Goal: Information Seeking & Learning: Learn about a topic

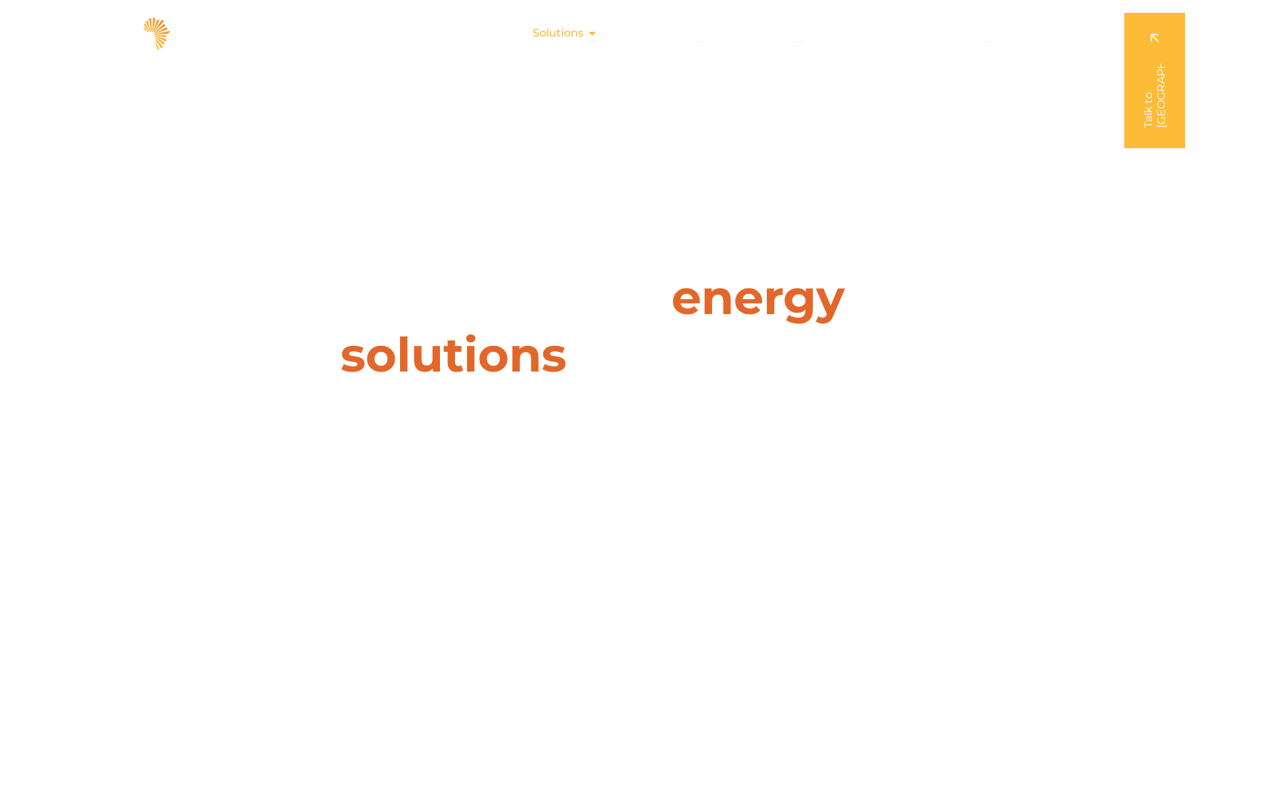
click at [573, 35] on span "Solutions" at bounding box center [558, 33] width 51 height 16
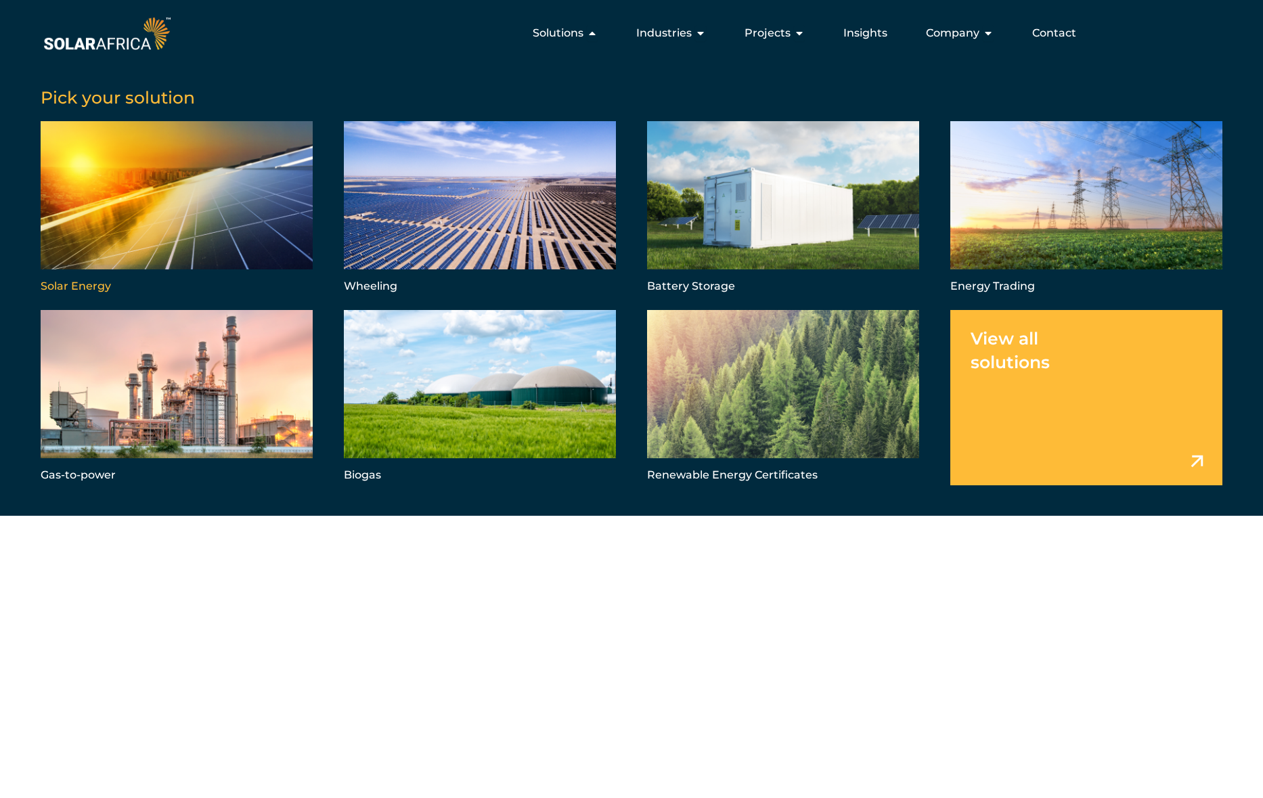
click at [108, 242] on link "Menu" at bounding box center [177, 208] width 272 height 175
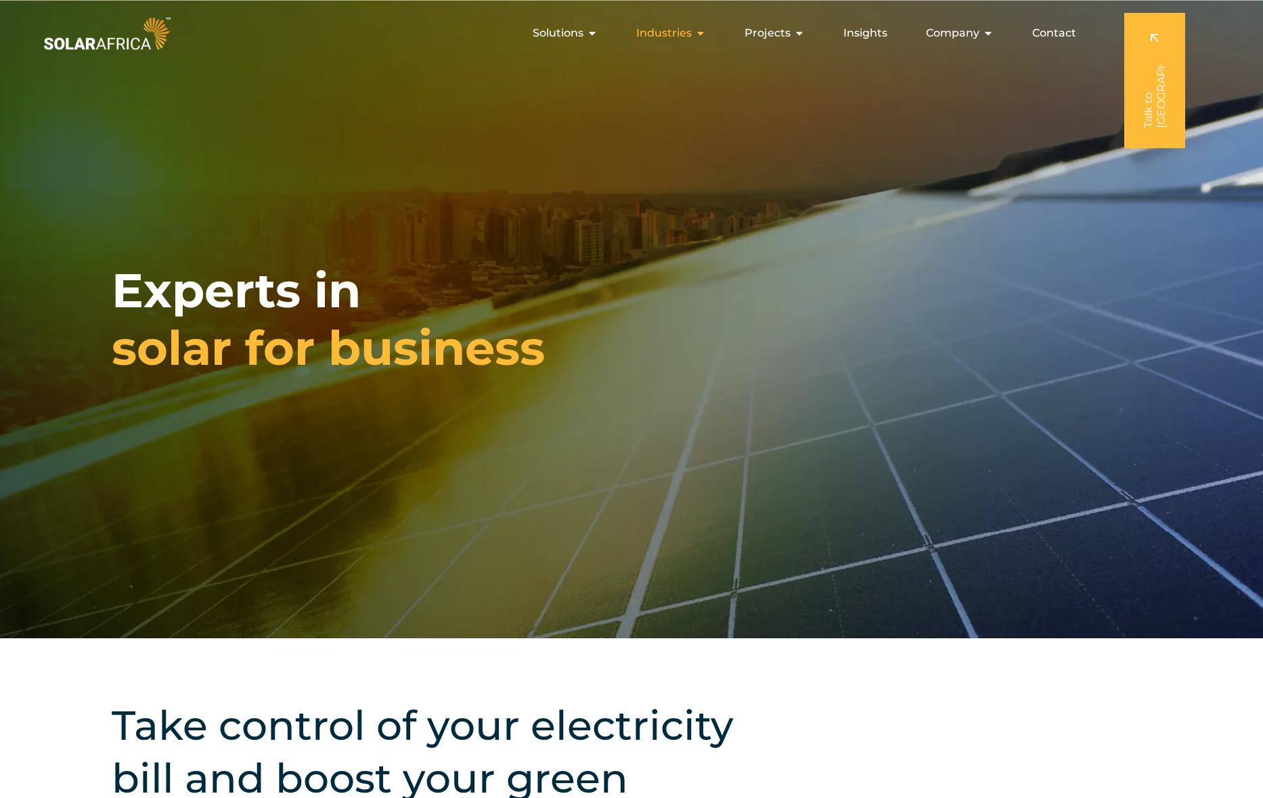
click at [669, 37] on span "Industries" at bounding box center [663, 33] width 55 height 16
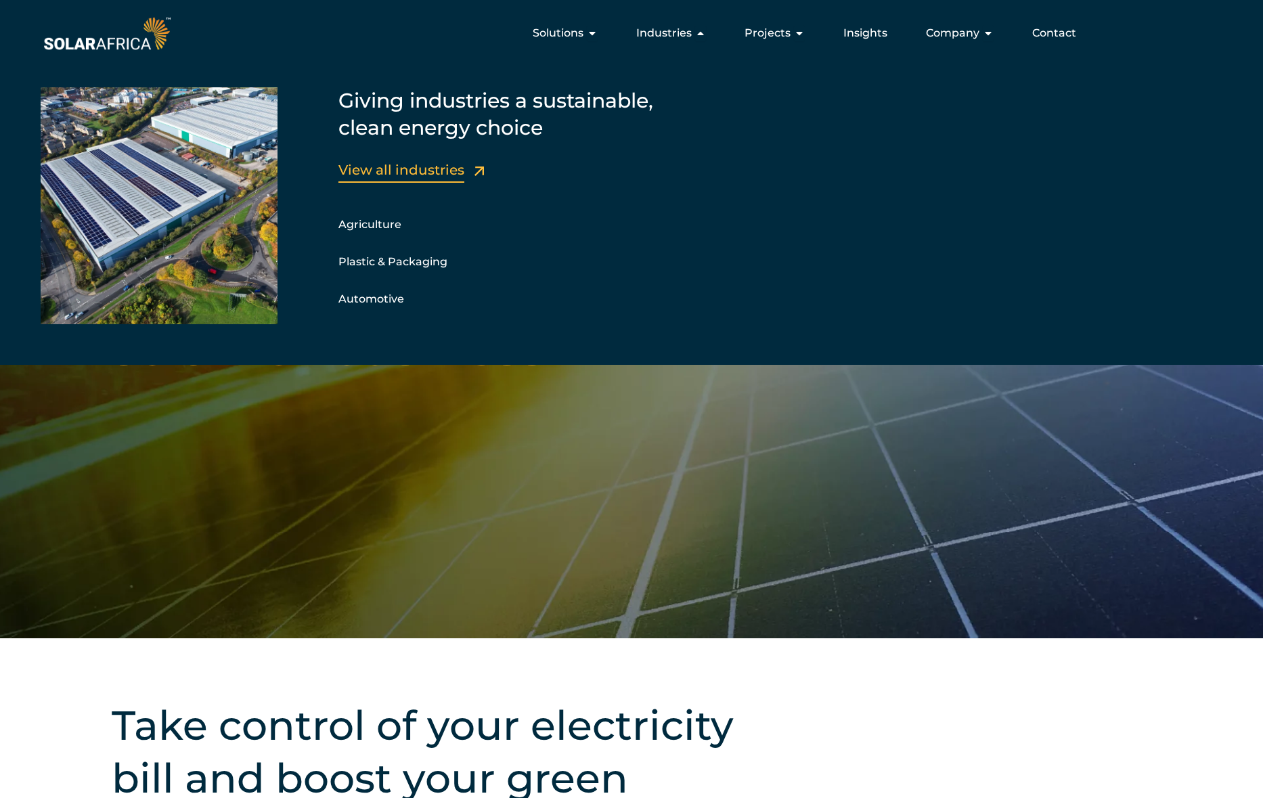
click at [405, 166] on link "View all industries" at bounding box center [401, 170] width 126 height 16
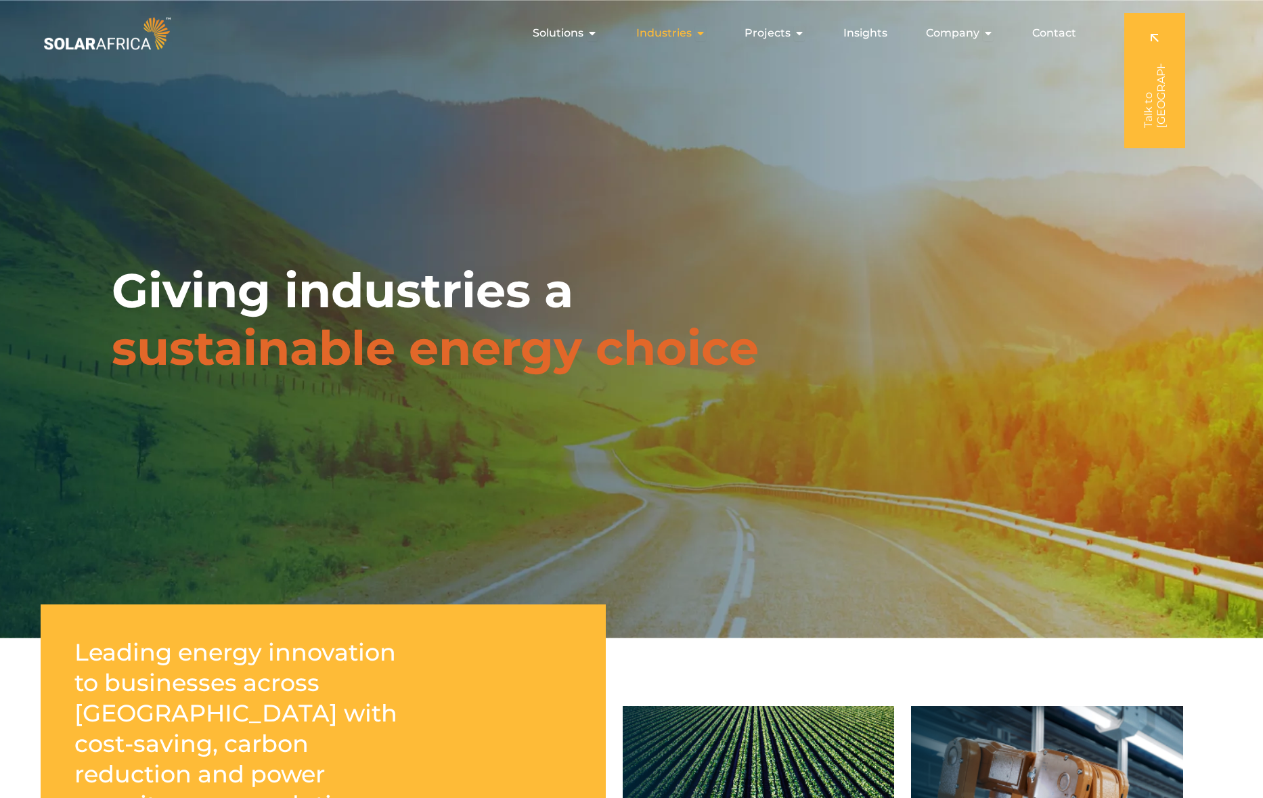
click at [698, 32] on icon "Menu" at bounding box center [700, 33] width 11 height 11
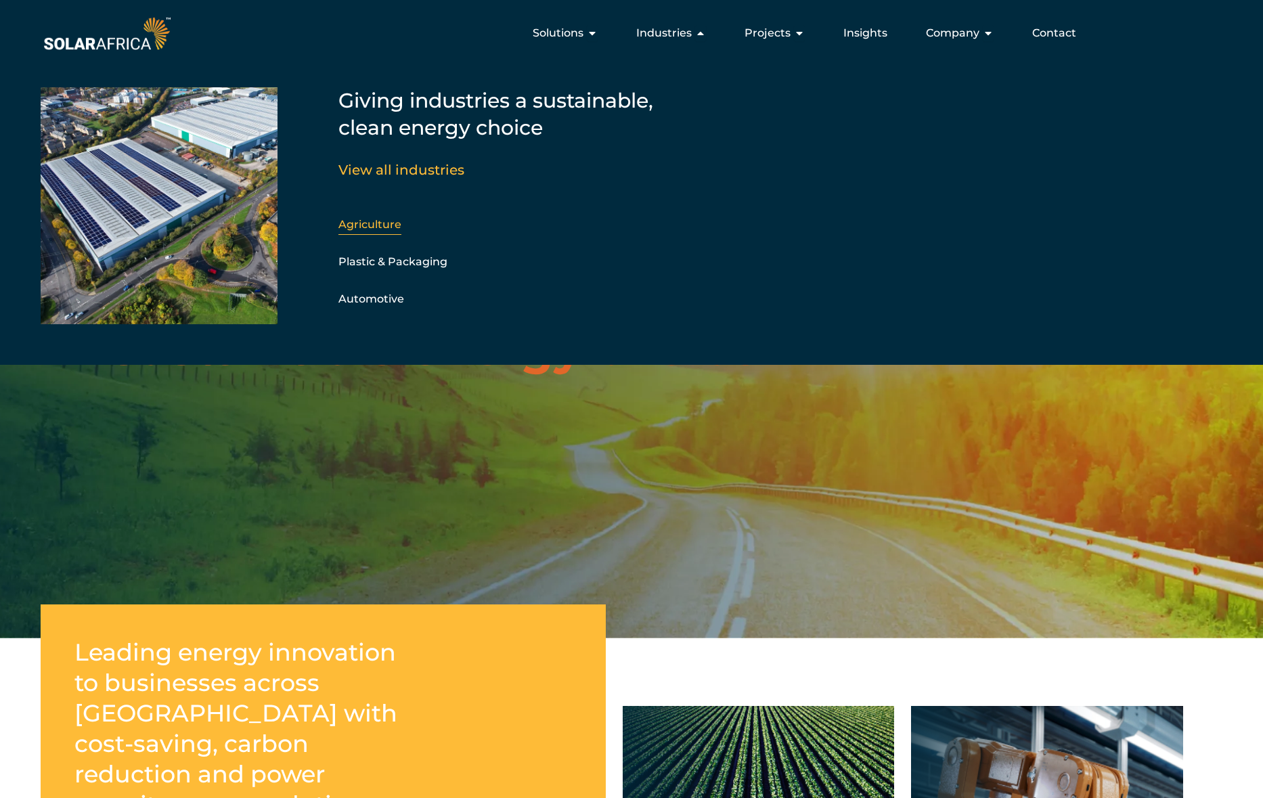
click at [372, 227] on link "Agriculture" at bounding box center [369, 224] width 63 height 13
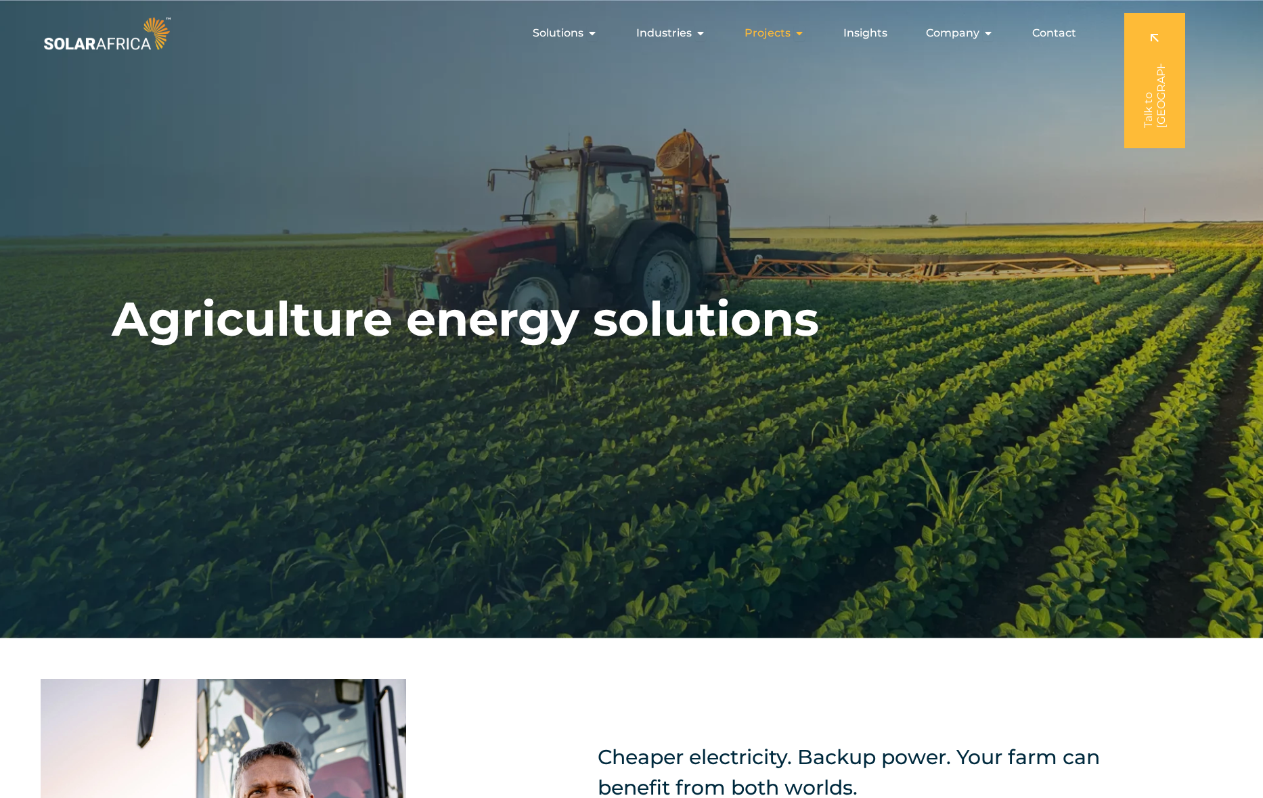
click at [794, 32] on div "Projects Close Projects Open Projects" at bounding box center [775, 33] width 82 height 27
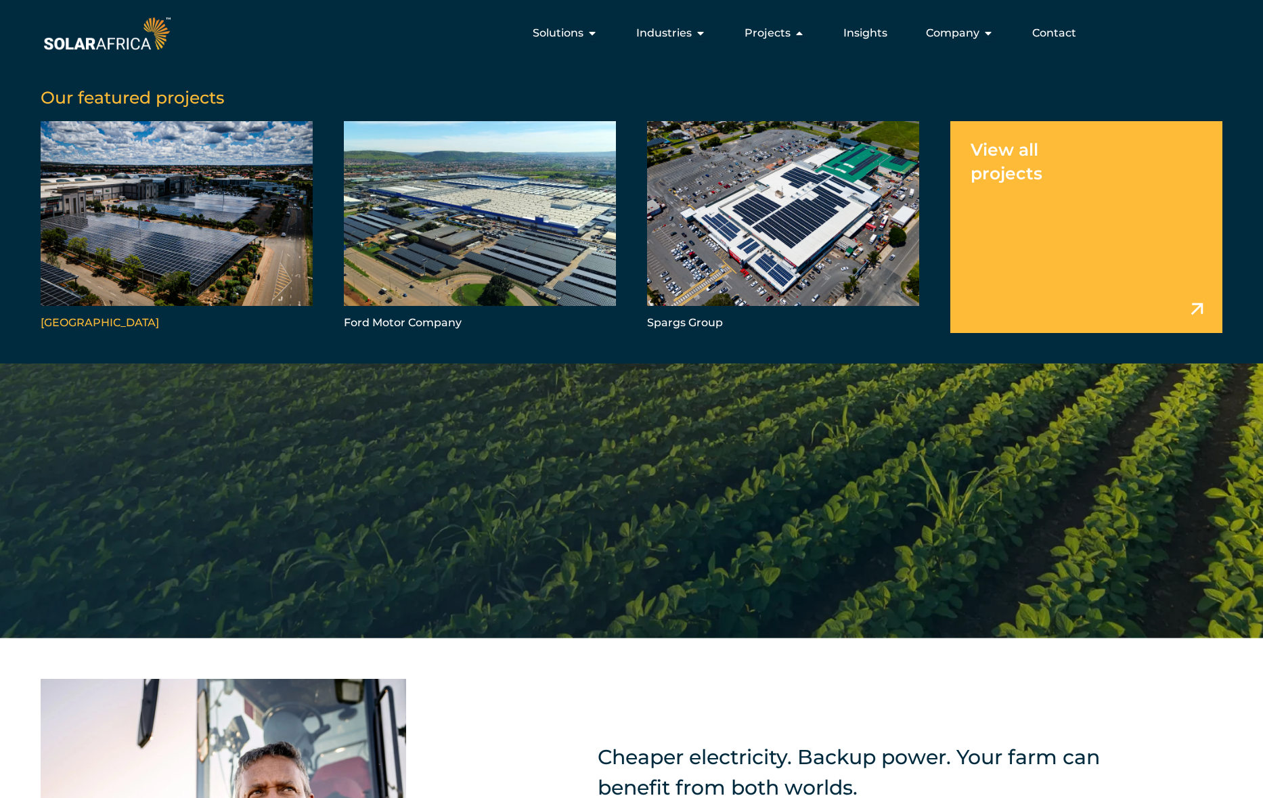
click at [135, 242] on link "Menu" at bounding box center [177, 226] width 272 height 211
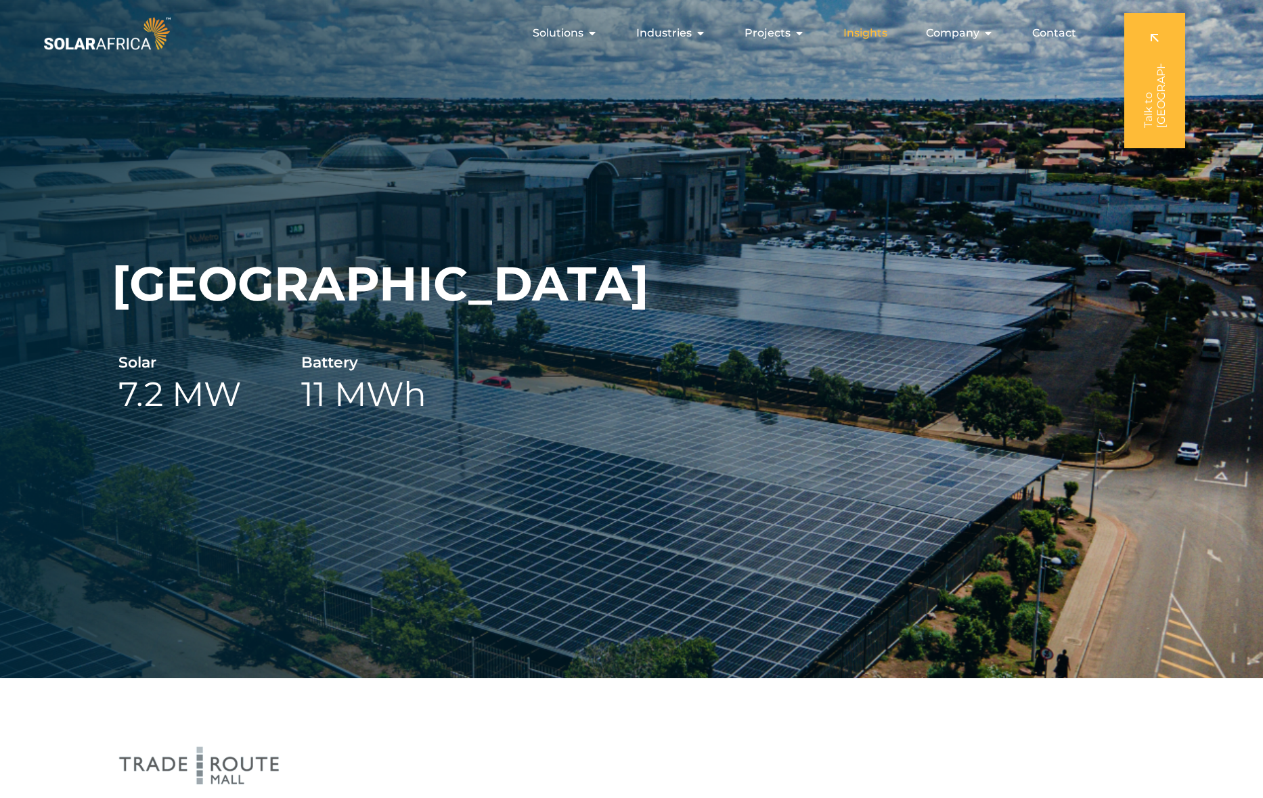
click at [870, 37] on span "Insights" at bounding box center [865, 33] width 44 height 16
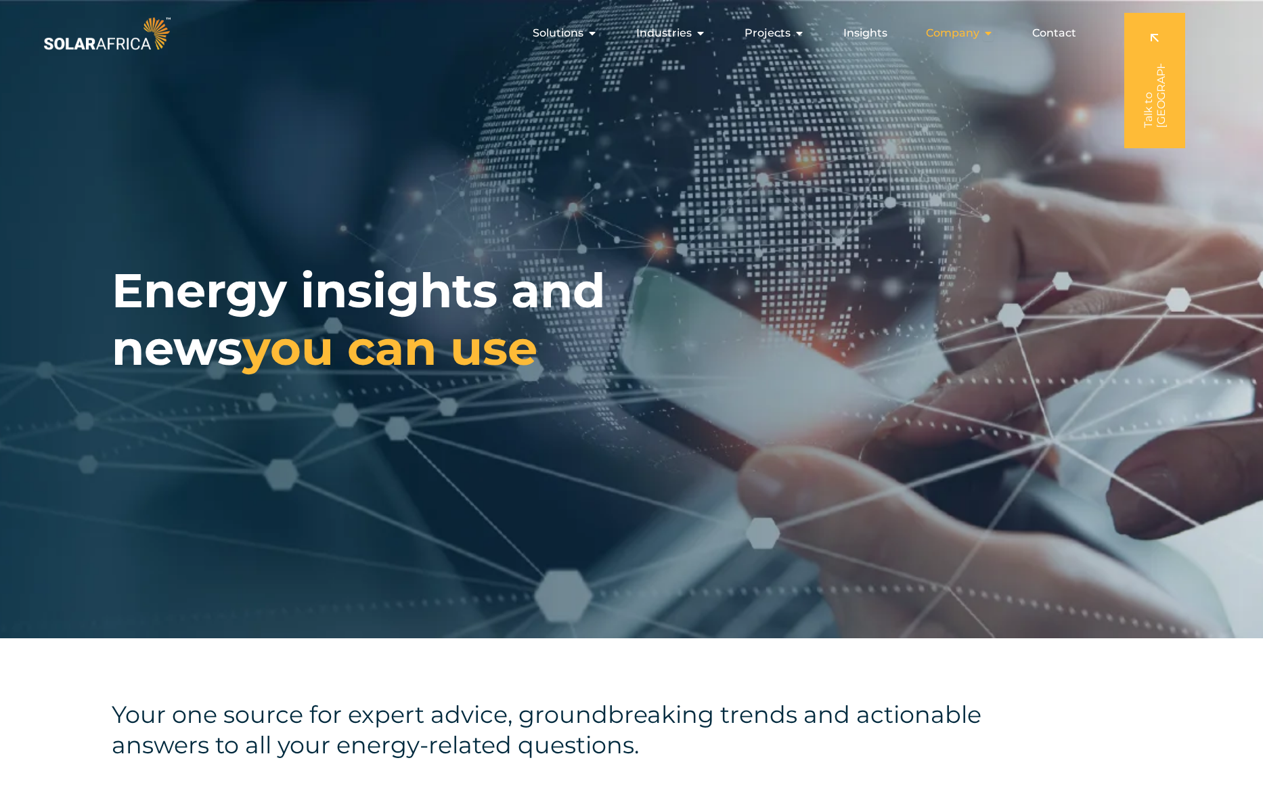
click at [970, 31] on span "Company" at bounding box center [952, 33] width 53 height 16
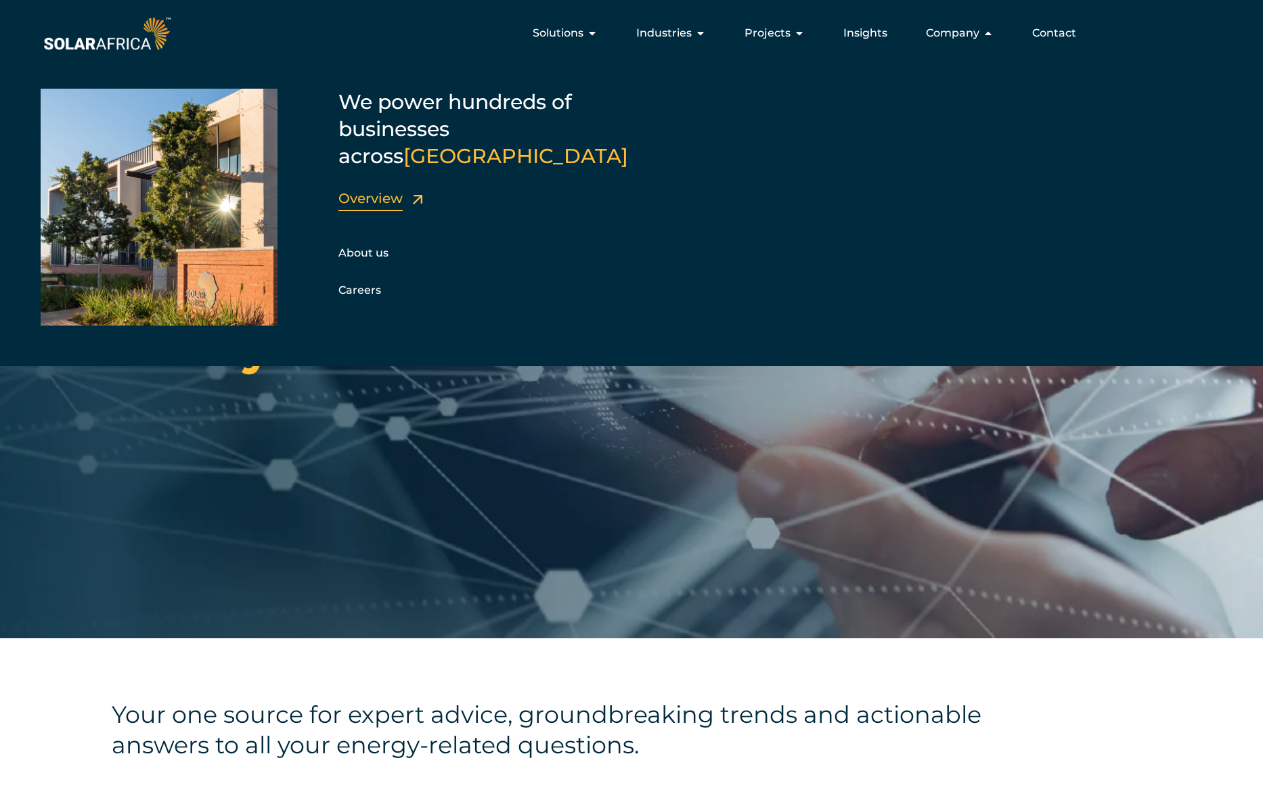
click at [372, 190] on link "Overview" at bounding box center [370, 198] width 64 height 16
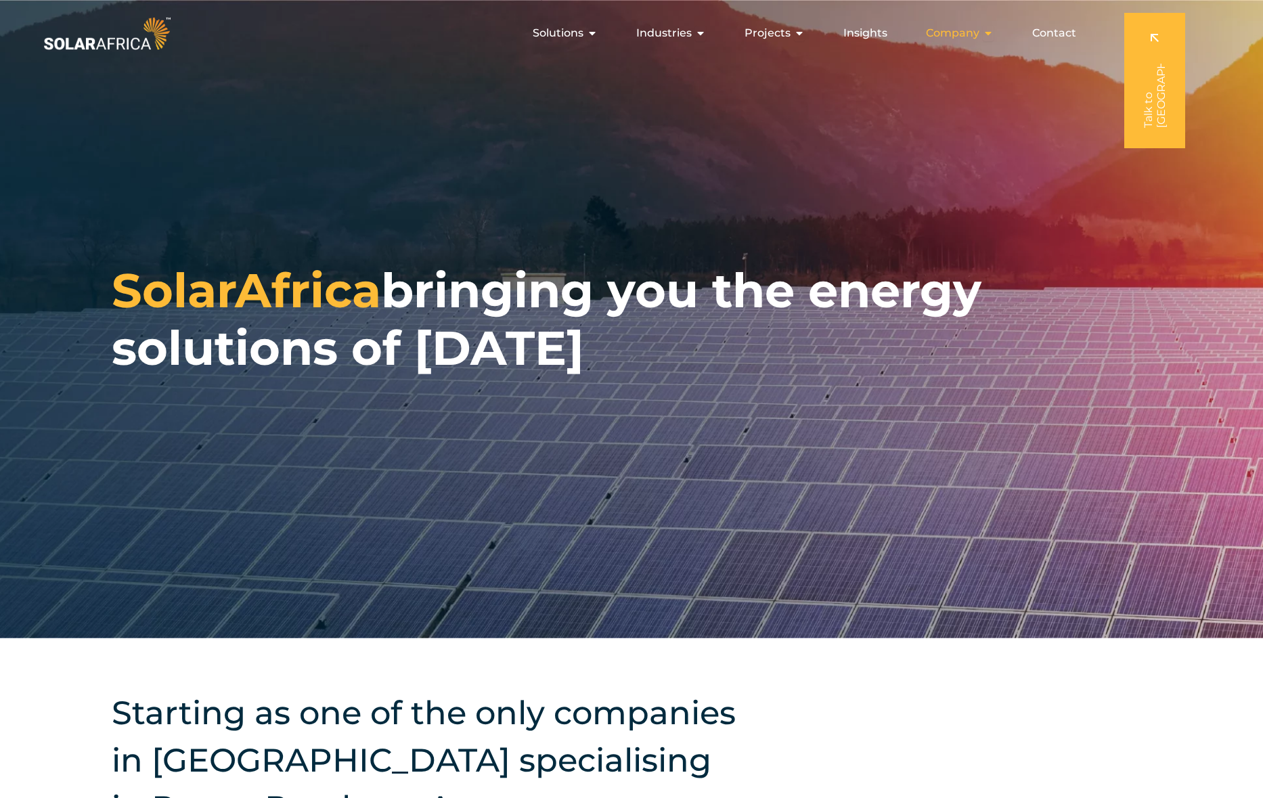
click at [990, 34] on icon "Menu" at bounding box center [988, 33] width 11 height 11
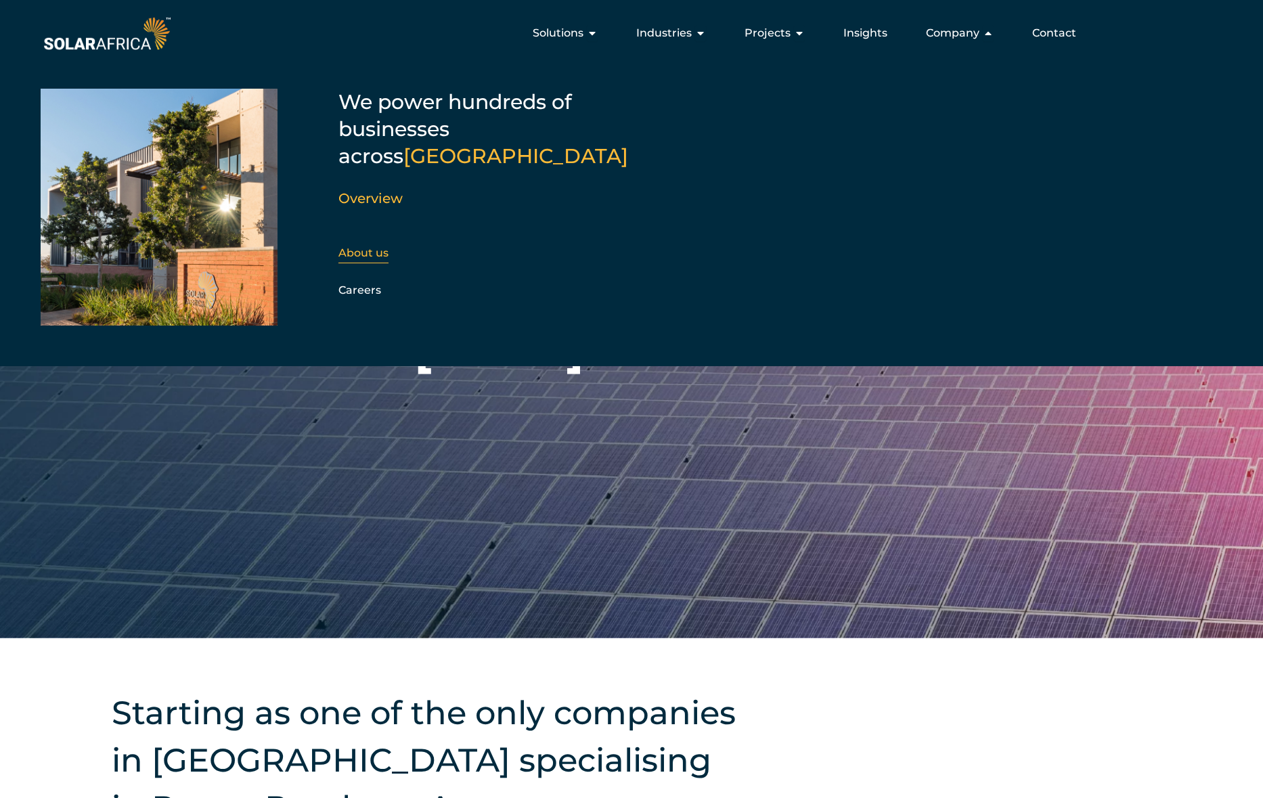
click at [361, 246] on link "About us" at bounding box center [363, 252] width 50 height 13
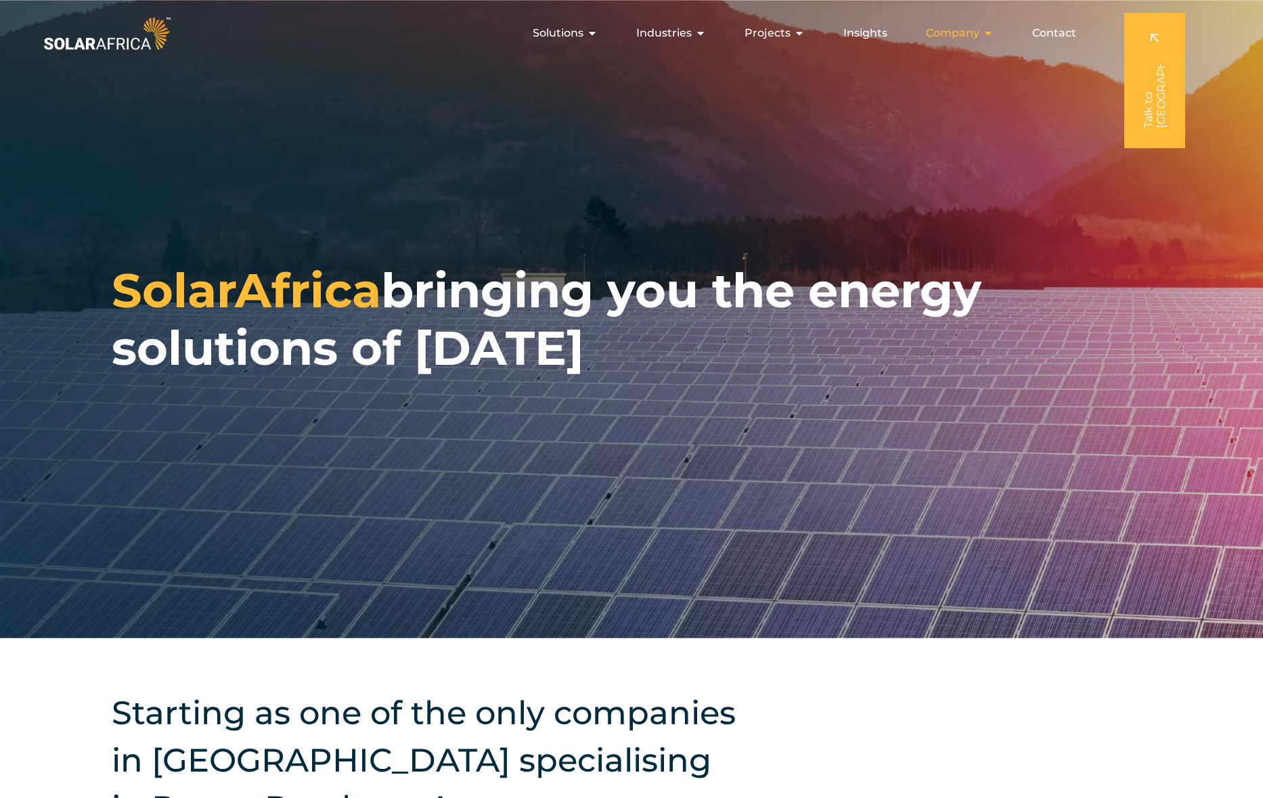
click at [981, 32] on div "Company Close Company Open Company" at bounding box center [959, 33] width 89 height 27
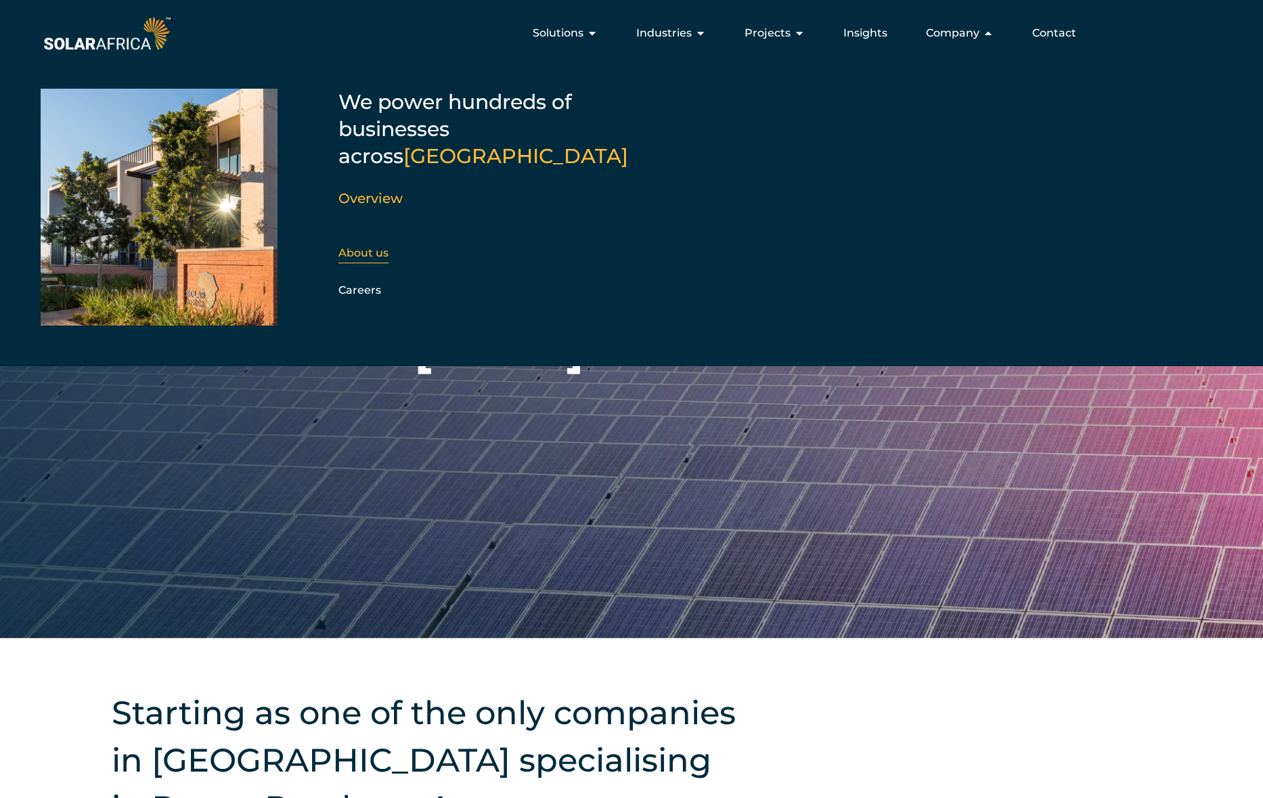
click at [369, 246] on link "About us" at bounding box center [363, 252] width 50 height 13
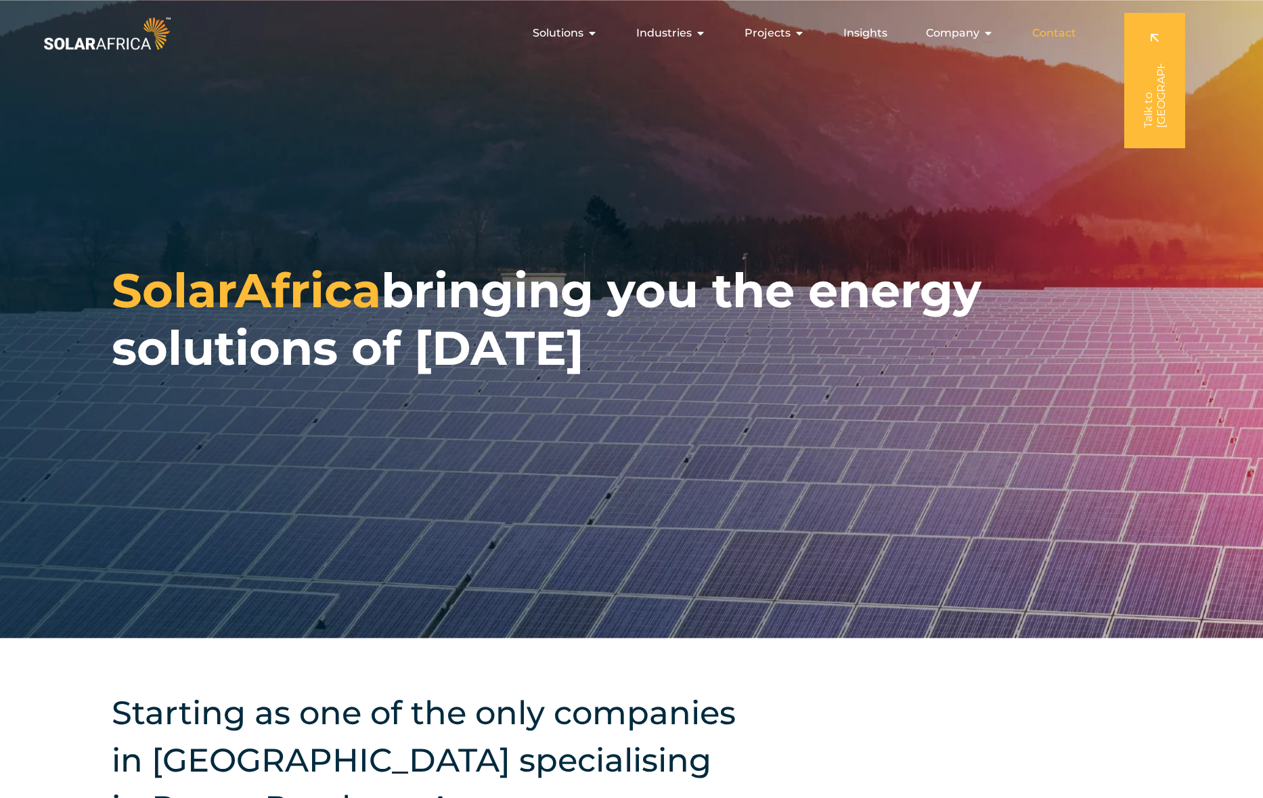
click at [1037, 35] on span "Contact" at bounding box center [1054, 33] width 44 height 16
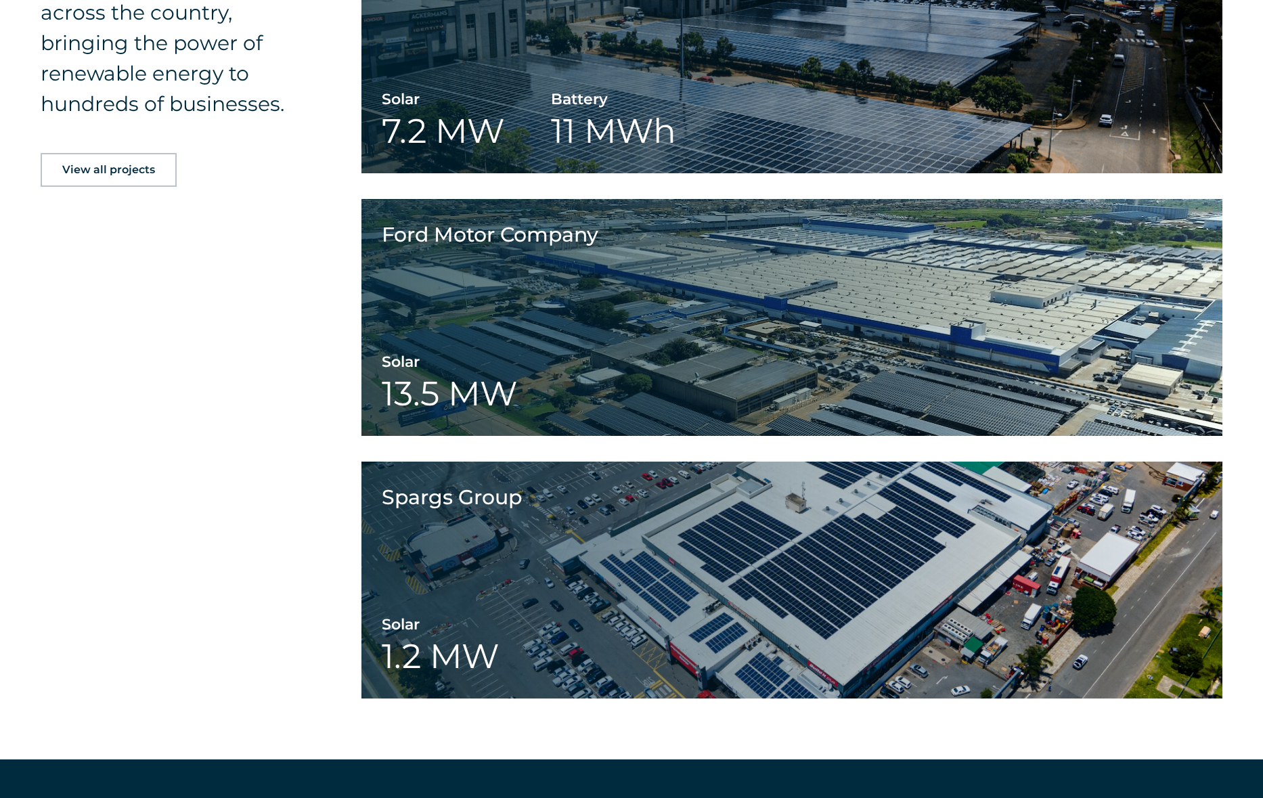
scroll to position [2162, 0]
